Goal: Information Seeking & Learning: Learn about a topic

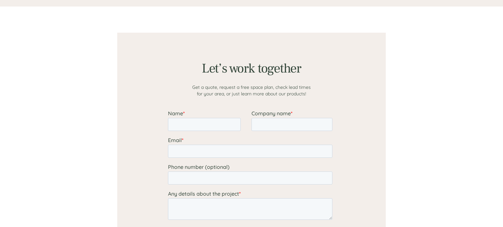
scroll to position [508, 0]
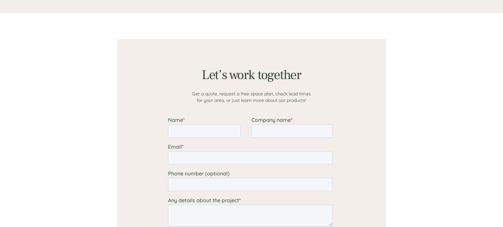
scroll to position [508, 0]
